Goal: Task Accomplishment & Management: Use online tool/utility

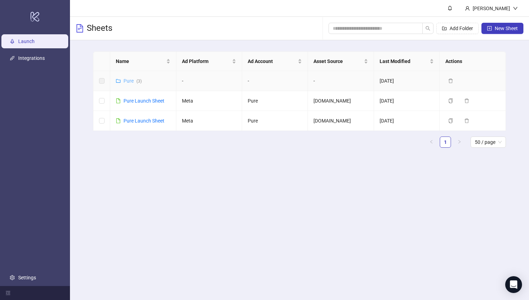
click at [131, 81] on link "Pure ( 3 )" at bounding box center [133, 81] width 18 height 6
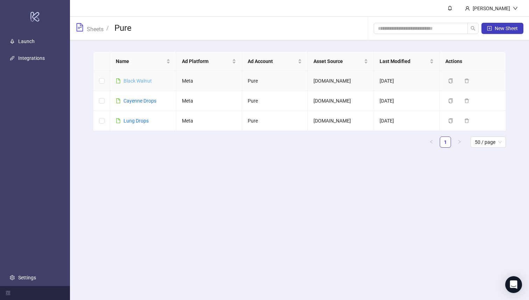
click at [142, 81] on link "Black Walnut" at bounding box center [138, 81] width 28 height 6
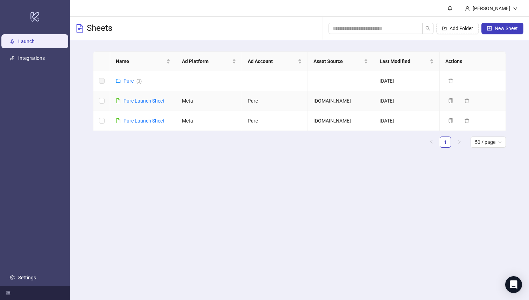
click at [151, 104] on div "Pure Launch Sheet" at bounding box center [144, 101] width 41 height 8
click at [151, 100] on link "Pure Launch Sheet" at bounding box center [144, 101] width 41 height 6
click at [152, 120] on link "Pure Launch Sheet" at bounding box center [144, 121] width 41 height 6
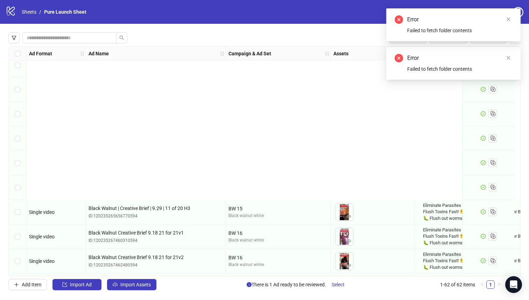
scroll to position [828, 0]
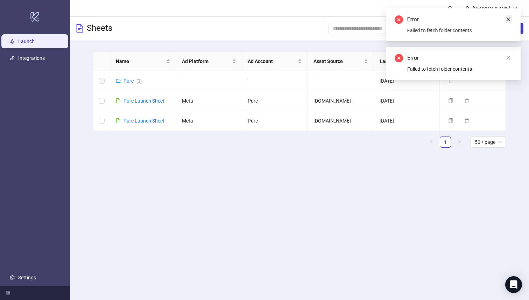
click at [509, 18] on icon "close" at bounding box center [508, 19] width 5 height 5
click at [507, 18] on icon "close" at bounding box center [508, 19] width 5 height 5
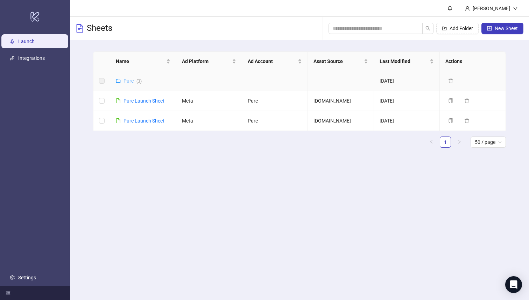
click at [129, 82] on link "Pure ( 3 )" at bounding box center [133, 81] width 18 height 6
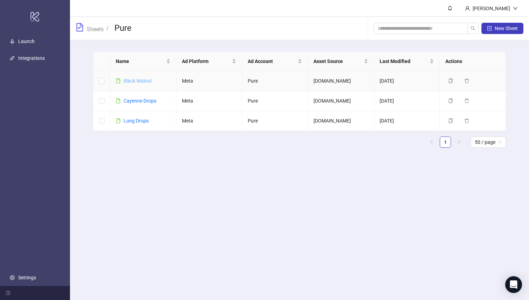
click at [133, 82] on link "Black Walnut" at bounding box center [138, 81] width 28 height 6
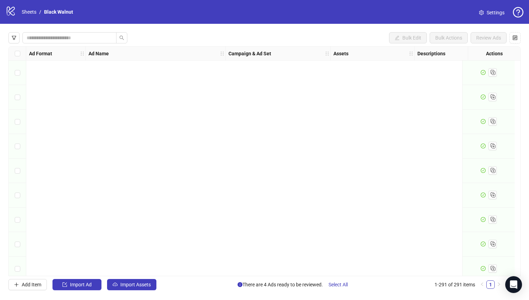
scroll to position [792, 0]
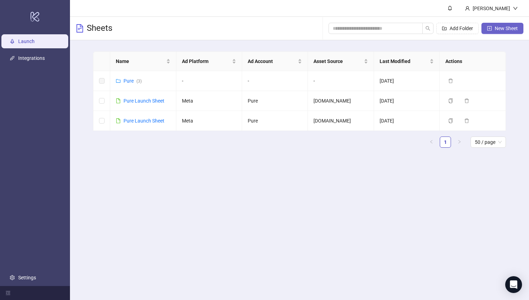
click at [502, 27] on span "New Sheet" at bounding box center [506, 29] width 23 height 6
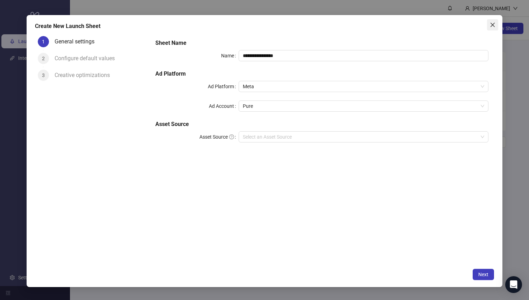
click at [494, 25] on icon "close" at bounding box center [493, 25] width 6 height 6
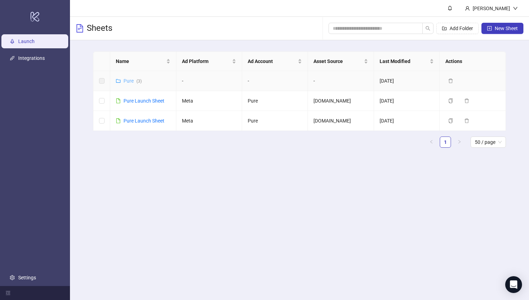
click at [130, 79] on link "Pure ( 3 )" at bounding box center [133, 81] width 18 height 6
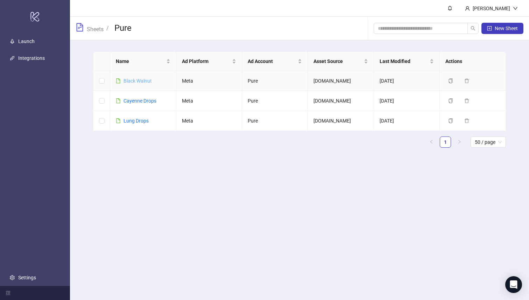
click at [145, 79] on link "Black Walnut" at bounding box center [138, 81] width 28 height 6
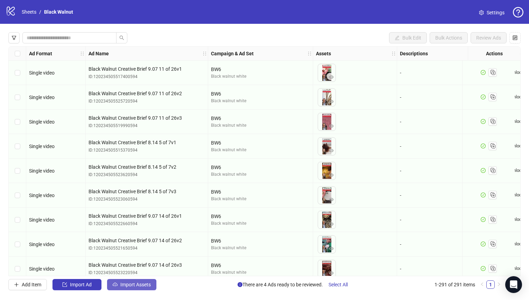
click at [131, 283] on span "Import Assets" at bounding box center [135, 285] width 30 height 6
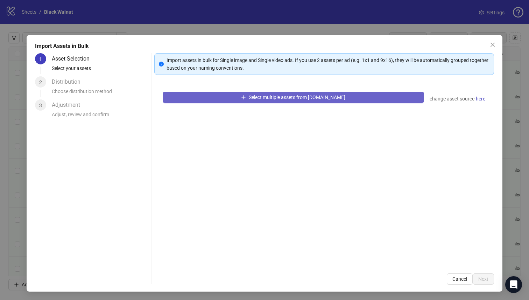
click at [267, 97] on span "Select multiple assets from [DOMAIN_NAME]" at bounding box center [297, 98] width 97 height 6
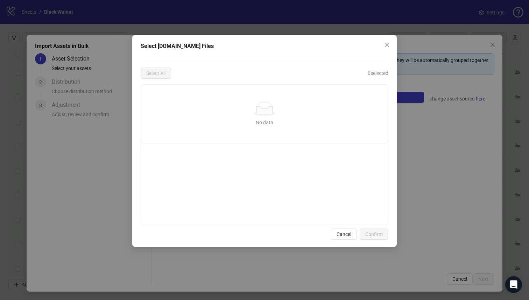
click at [281, 125] on div "No data" at bounding box center [265, 123] width 230 height 8
click at [386, 47] on icon "close" at bounding box center [387, 45] width 6 height 6
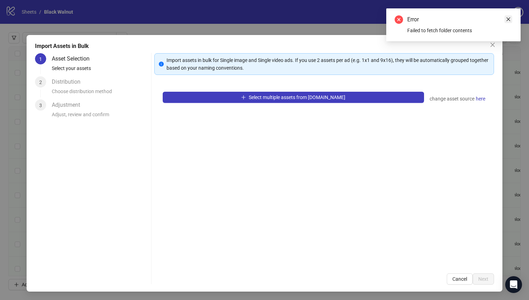
click at [508, 18] on icon "close" at bounding box center [508, 19] width 5 height 5
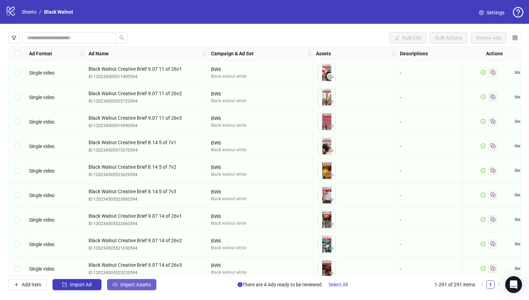
click at [131, 283] on span "Import Assets" at bounding box center [135, 285] width 30 height 6
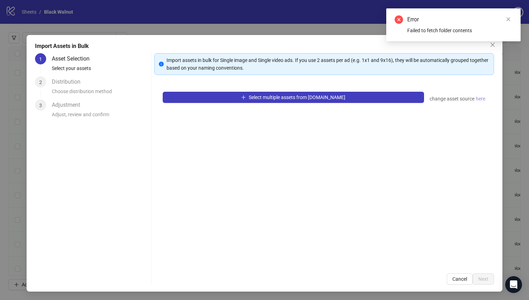
click at [480, 98] on span "here" at bounding box center [480, 99] width 9 height 8
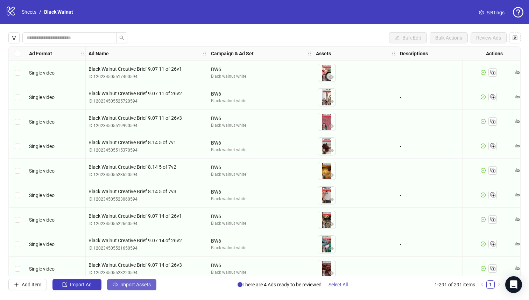
click at [124, 284] on span "Import Assets" at bounding box center [135, 285] width 30 height 6
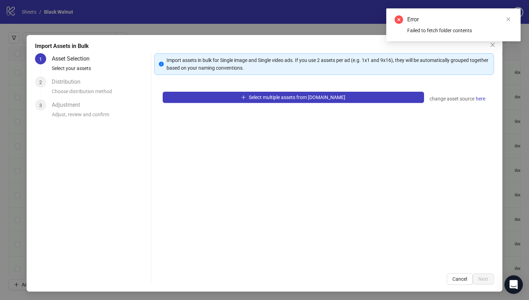
click at [513, 286] on icon "Open Intercom Messenger" at bounding box center [513, 284] width 9 height 9
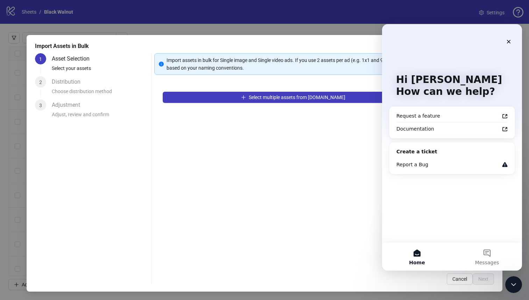
click at [426, 153] on div "Create a ticket" at bounding box center [452, 151] width 111 height 7
click at [423, 164] on div "Report a Bug" at bounding box center [448, 164] width 103 height 7
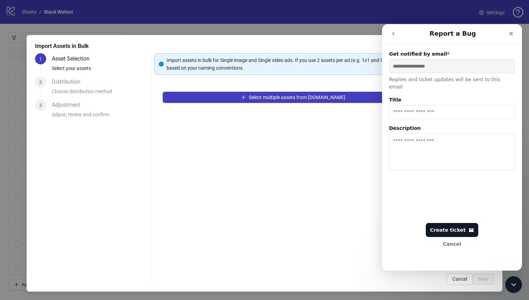
click at [428, 106] on input "Title" at bounding box center [452, 112] width 126 height 14
click at [511, 35] on icon "Close" at bounding box center [512, 34] width 6 height 6
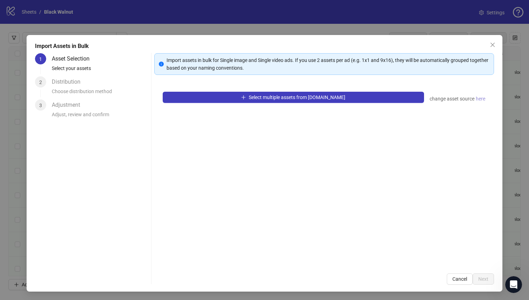
click at [483, 97] on span "here" at bounding box center [480, 99] width 9 height 8
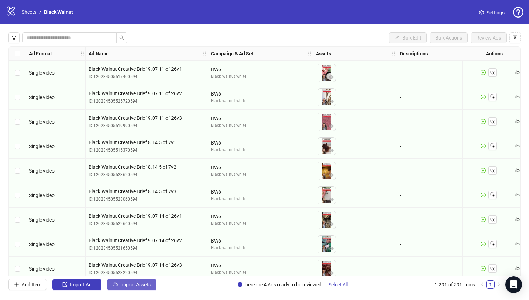
click at [135, 282] on span "Import Assets" at bounding box center [135, 285] width 30 height 6
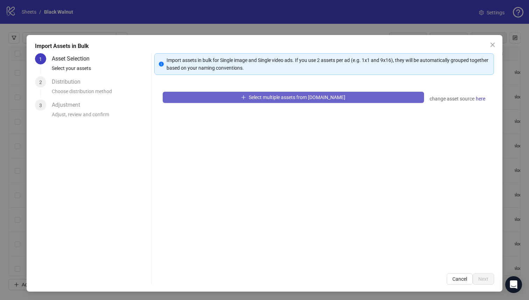
click at [359, 100] on button "Select multiple assets from [DOMAIN_NAME]" at bounding box center [294, 97] width 262 height 11
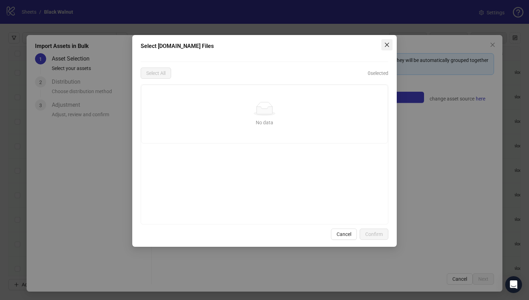
click at [389, 42] on icon "close" at bounding box center [387, 45] width 6 height 6
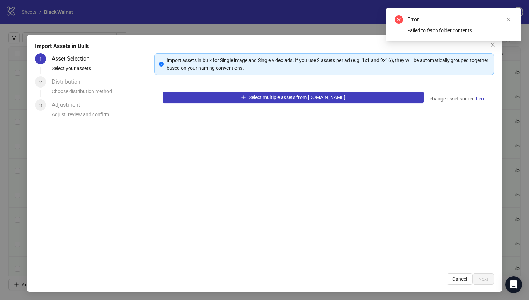
click at [492, 41] on div "Error Failed to fetch folder contents" at bounding box center [454, 24] width 134 height 33
click at [495, 41] on div "Error Failed to fetch folder contents" at bounding box center [454, 24] width 134 height 33
click at [507, 18] on icon "close" at bounding box center [508, 19] width 5 height 5
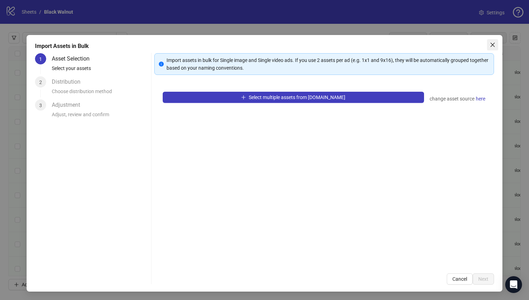
click at [492, 43] on icon "close" at bounding box center [493, 45] width 6 height 6
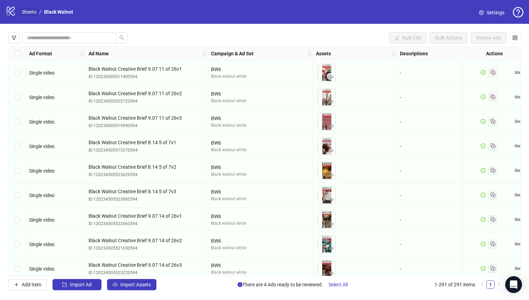
click at [30, 12] on link "Sheets" at bounding box center [29, 12] width 18 height 8
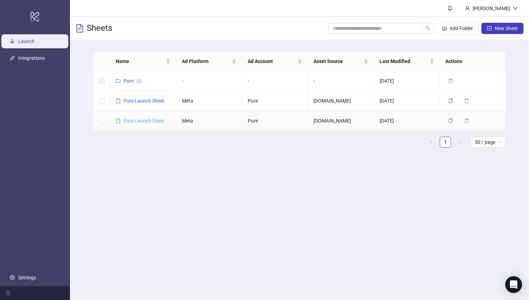
click at [146, 122] on link "Pure Launch Sheet" at bounding box center [144, 121] width 41 height 6
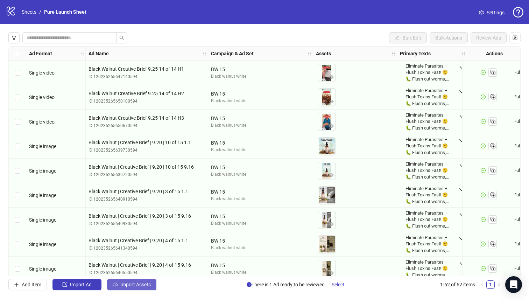
click at [133, 284] on span "Import Assets" at bounding box center [135, 285] width 30 height 6
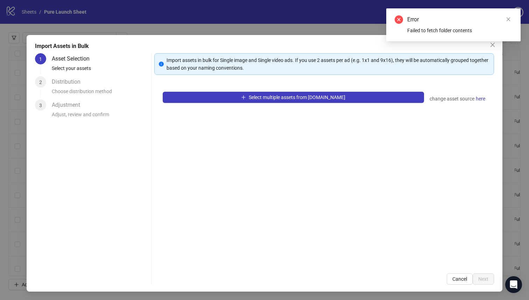
click at [494, 41] on div "Error Failed to fetch folder contents" at bounding box center [454, 24] width 134 height 33
click at [510, 21] on icon "close" at bounding box center [509, 20] width 4 height 4
